Goal: Information Seeking & Learning: Learn about a topic

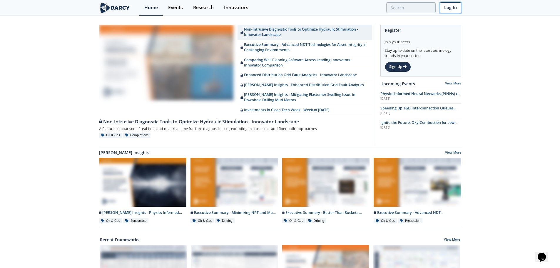
click at [451, 8] on link "Log In" at bounding box center [450, 7] width 21 height 11
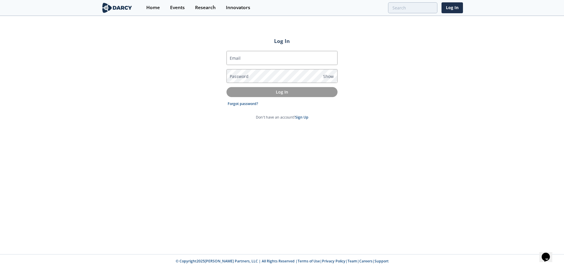
type input "[EMAIL_ADDRESS][DOMAIN_NAME]"
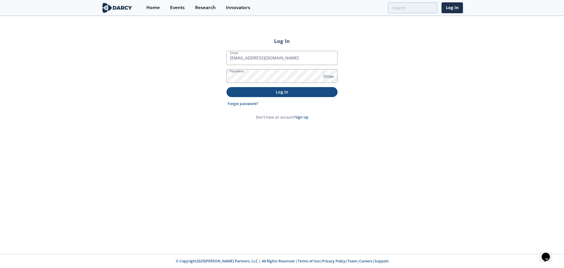
click at [289, 93] on p "Log In" at bounding box center [282, 92] width 103 height 6
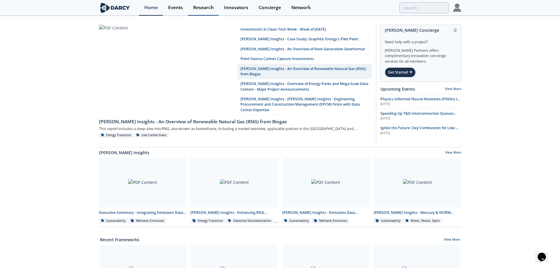
click at [195, 5] on div "Research" at bounding box center [203, 7] width 21 height 5
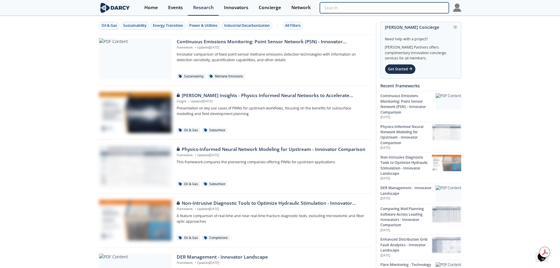
click at [405, 11] on input "search" at bounding box center [384, 7] width 129 height 11
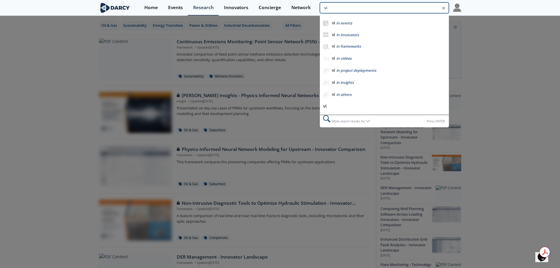
type input "v"
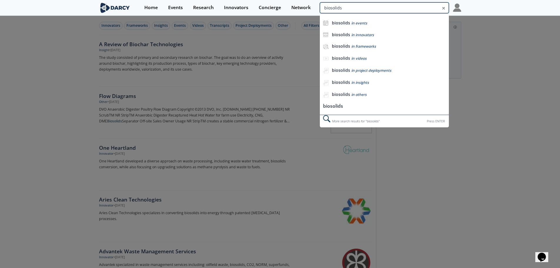
click at [363, 13] on div "biosolids biosolids in events biosolids in innovators biosolids in frameworks b…" at bounding box center [384, 7] width 129 height 11
type input "thermophilic"
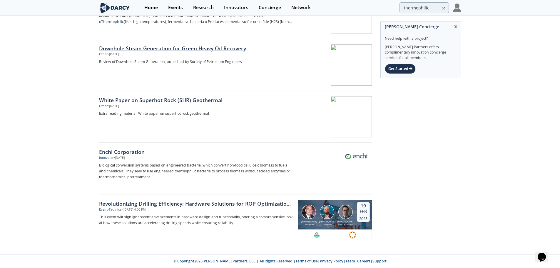
scroll to position [100, 0]
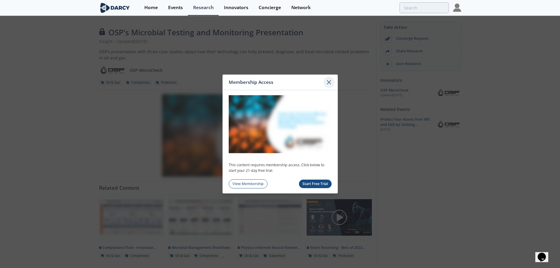
click at [328, 81] on icon at bounding box center [328, 81] width 7 height 7
